Goal: Find specific page/section: Find specific page/section

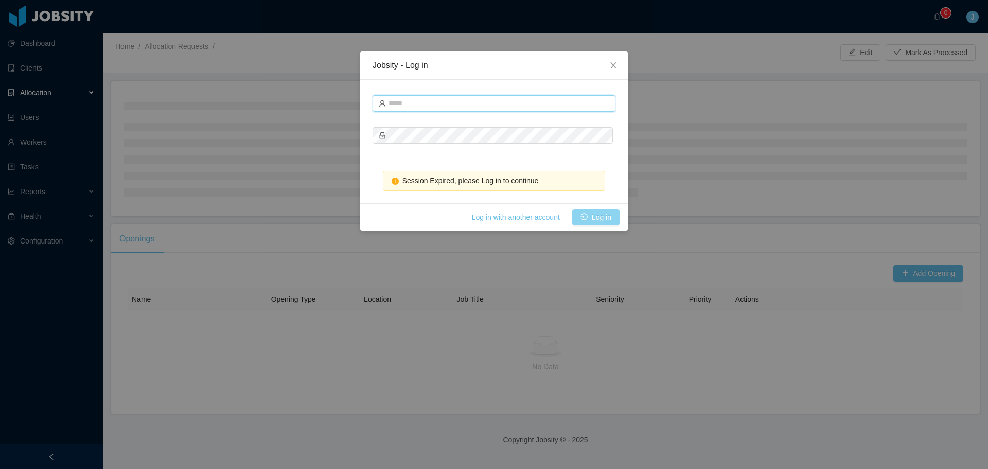
type input "**********"
click at [599, 214] on button "Log in" at bounding box center [595, 217] width 47 height 16
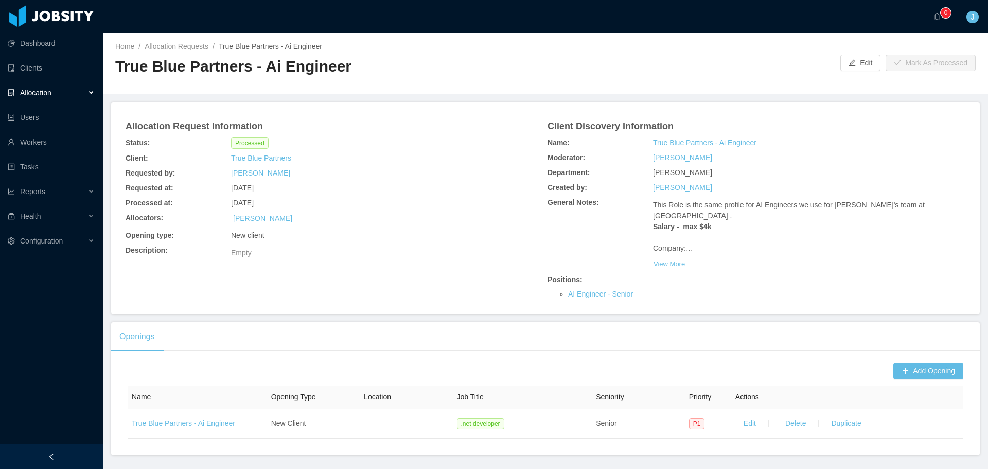
drag, startPoint x: 537, startPoint y: 293, endPoint x: 538, endPoint y: 299, distance: 6.3
drag, startPoint x: 538, startPoint y: 299, endPoint x: 530, endPoint y: 301, distance: 8.0
click at [530, 300] on div "Allocation Request Information Status: Processed Client: True Blue Partners Req…" at bounding box center [545, 208] width 844 height 187
drag, startPoint x: 779, startPoint y: 221, endPoint x: 693, endPoint y: 215, distance: 86.1
click at [693, 215] on p "This Role is the same profile for AI Engineers we use for Kiran's team at MGH .…" at bounding box center [791, 227] width 277 height 54
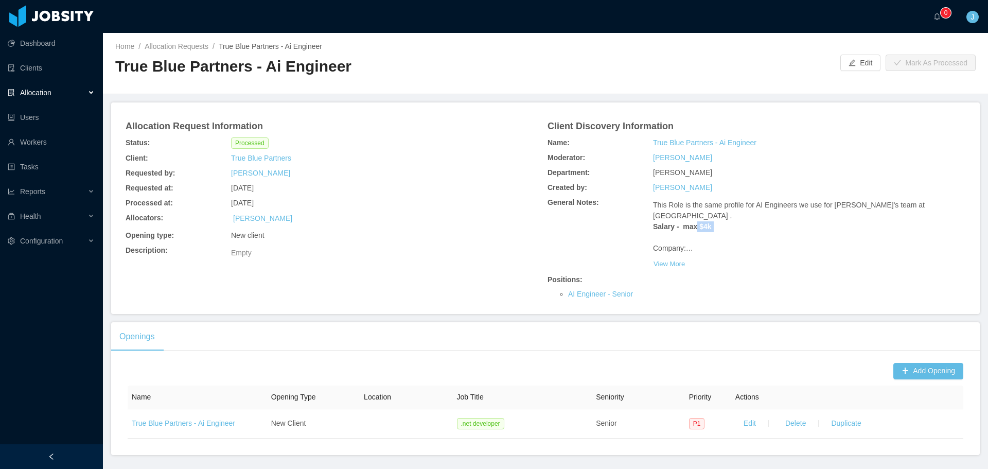
click at [693, 222] on strong "Salary - max $4k" at bounding box center [682, 226] width 59 height 8
click at [685, 221] on p "This Role is the same profile for AI Engineers we use for Kiran's team at MGH .…" at bounding box center [791, 227] width 277 height 54
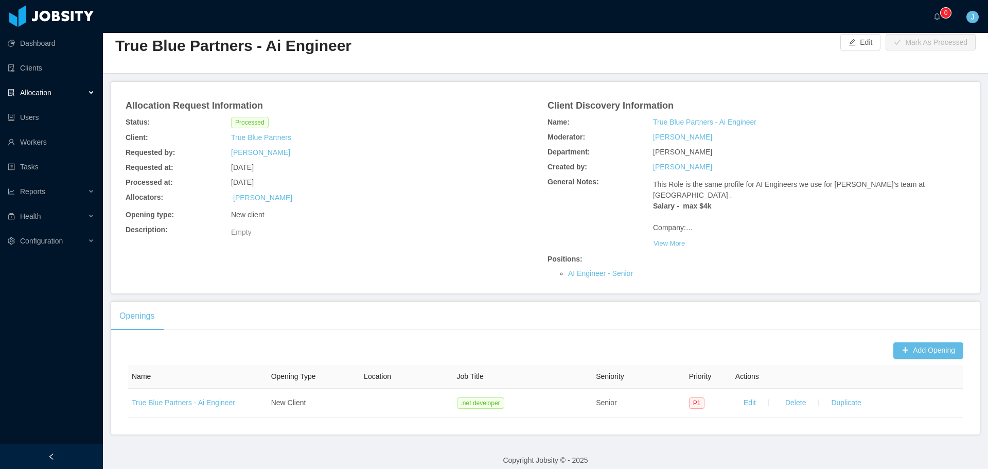
scroll to position [30, 0]
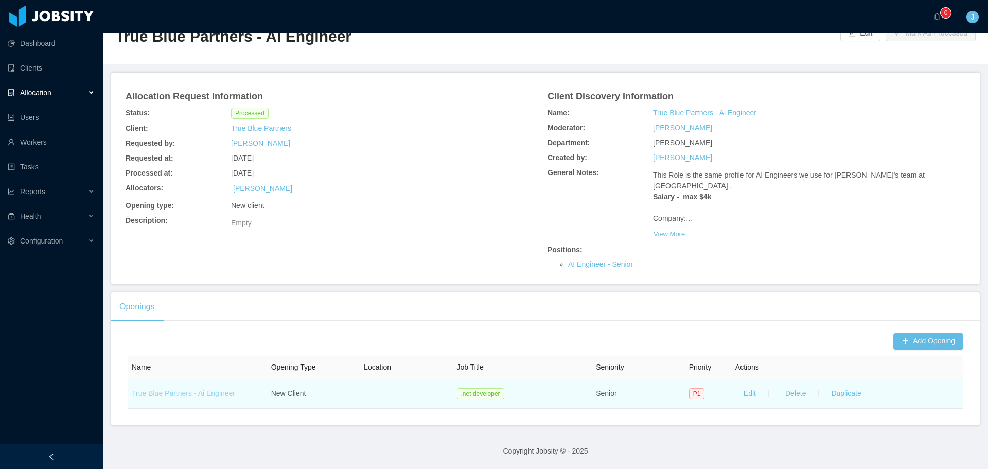
click at [198, 392] on link "True Blue Partners - Ai Engineer" at bounding box center [183, 393] width 103 height 8
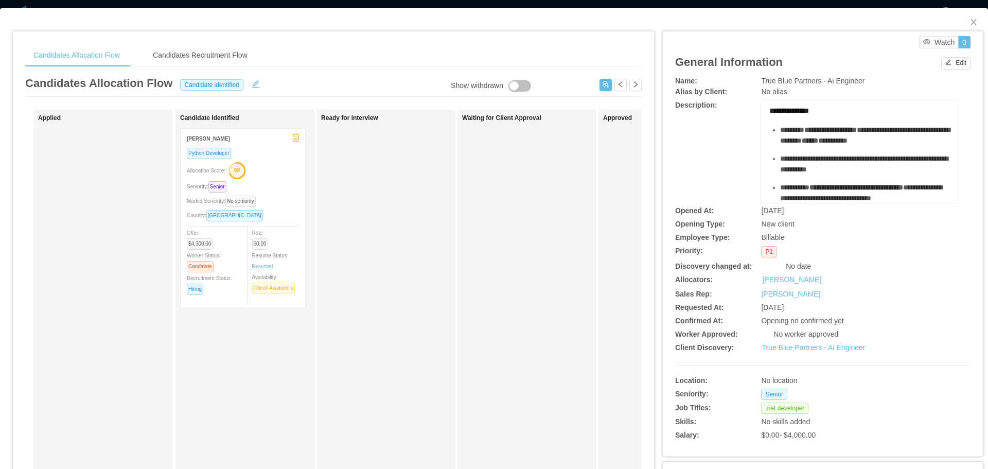
scroll to position [51, 0]
